Goal: Check status: Check status

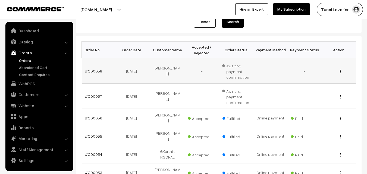
scroll to position [82, 0]
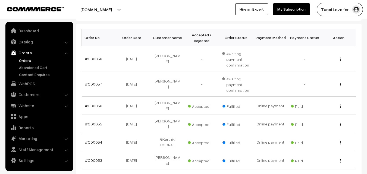
click at [26, 60] on link "Orders" at bounding box center [45, 61] width 54 height 6
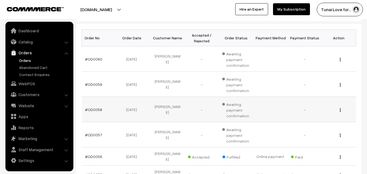
scroll to position [82, 0]
click at [98, 59] on link "#OD0060" at bounding box center [93, 59] width 17 height 5
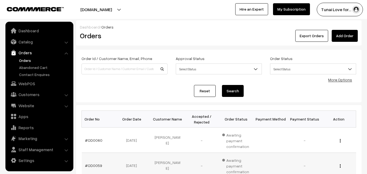
scroll to position [82, 0]
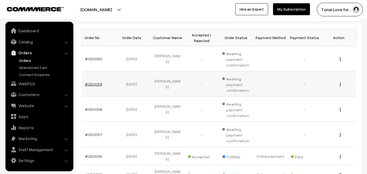
click at [98, 84] on link "#OD0059" at bounding box center [93, 84] width 17 height 5
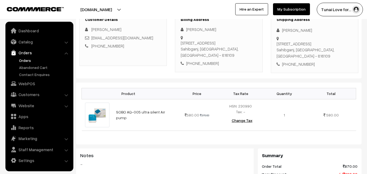
scroll to position [82, 0]
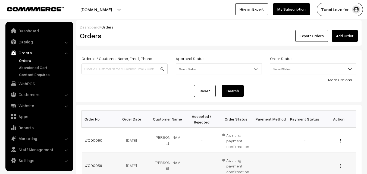
scroll to position [82, 0]
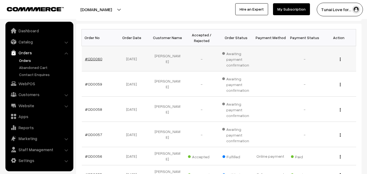
click at [96, 59] on link "#OD0060" at bounding box center [93, 59] width 17 height 5
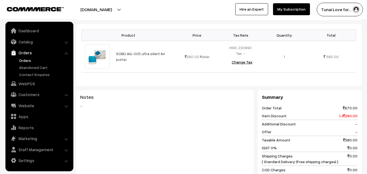
scroll to position [163, 0]
